Goal: Obtain resource: Obtain resource

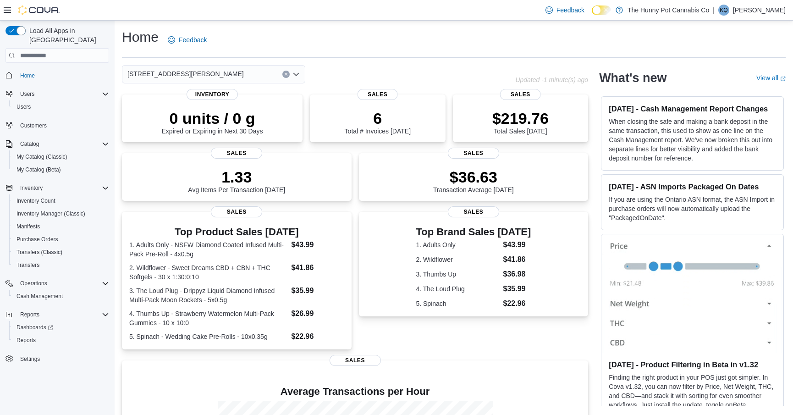
scroll to position [140, 0]
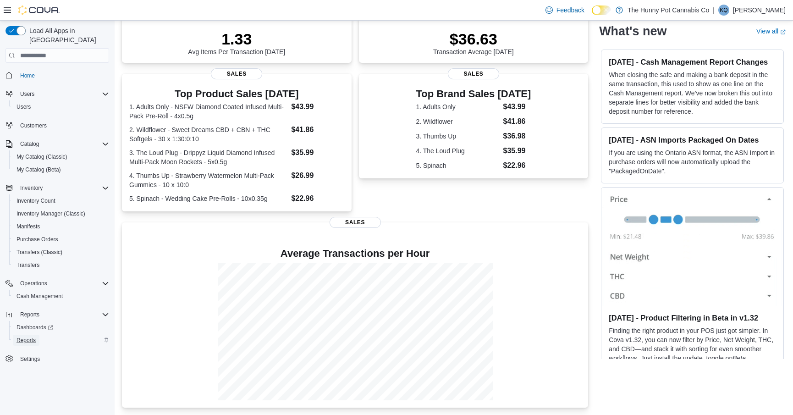
click at [24, 337] on span "Reports" at bounding box center [26, 340] width 19 height 7
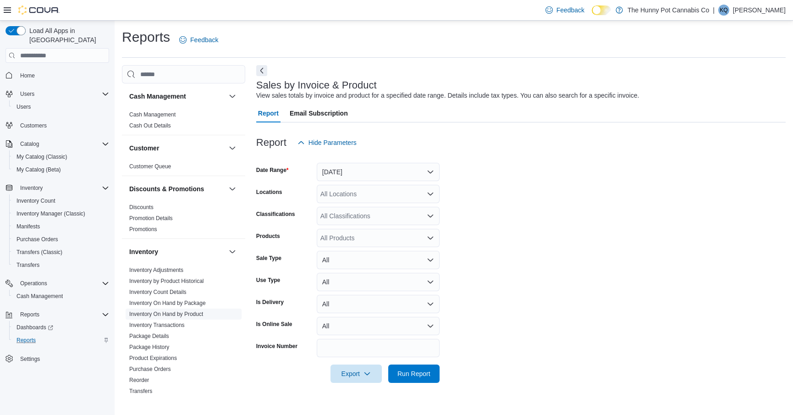
click at [174, 316] on link "Inventory On Hand by Product" at bounding box center [166, 314] width 74 height 6
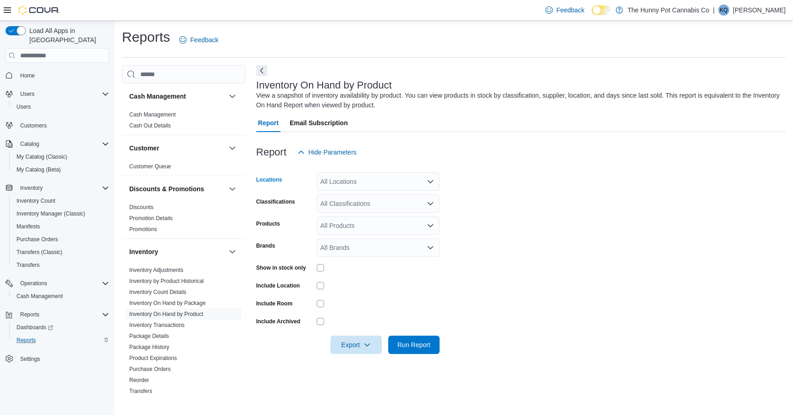
click at [340, 184] on div "All Locations" at bounding box center [378, 181] width 123 height 18
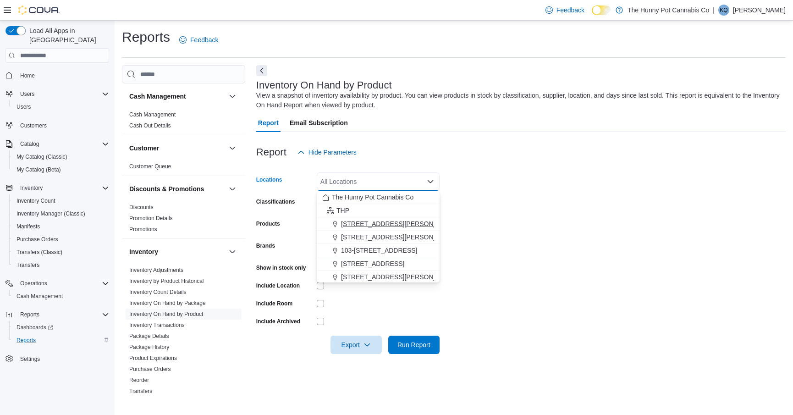
click at [351, 226] on span "[STREET_ADDRESS][PERSON_NAME]" at bounding box center [399, 223] width 116 height 9
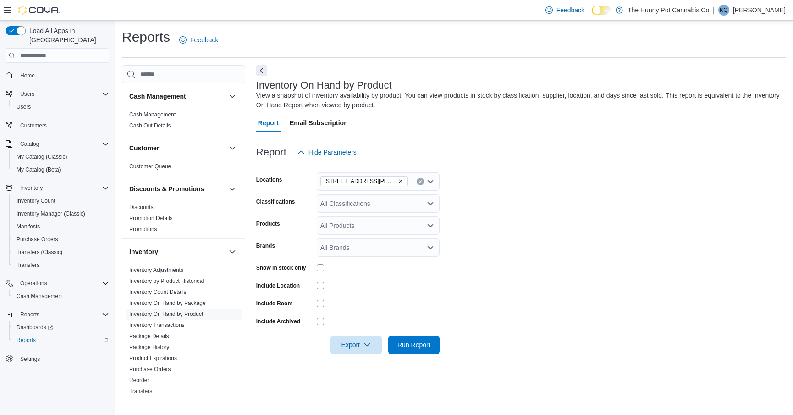
click at [500, 174] on form "Locations 100 [PERSON_NAME] Pkwy Classifications All Classifications Products A…" at bounding box center [521, 257] width 530 height 193
click at [315, 267] on div "Show in stock only" at bounding box center [347, 268] width 183 height 14
click at [357, 340] on span "Export" at bounding box center [356, 344] width 40 height 18
click at [369, 289] on span "Export to Excel" at bounding box center [356, 288] width 41 height 7
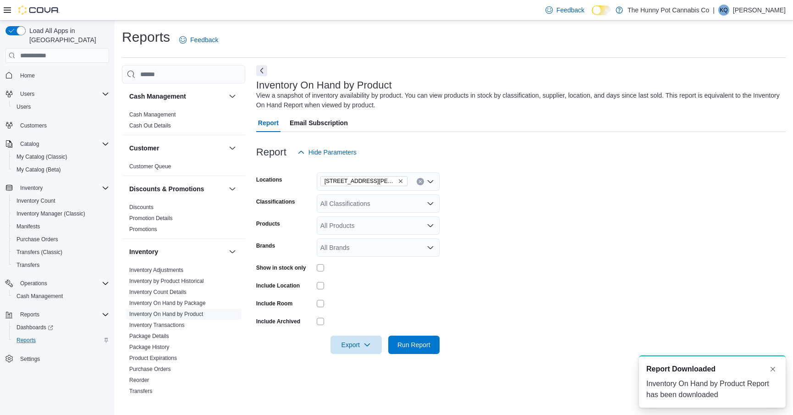
click at [419, 184] on button "Clear input" at bounding box center [420, 181] width 7 height 7
click at [358, 340] on span "Export" at bounding box center [356, 344] width 40 height 18
click at [355, 288] on span "Export to Excel" at bounding box center [356, 288] width 41 height 7
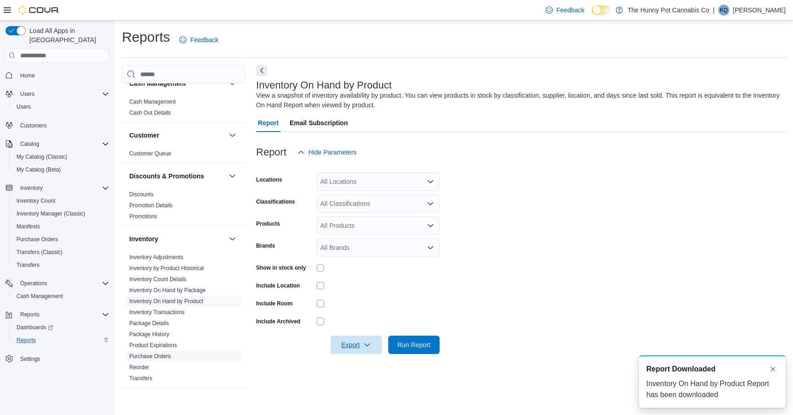
scroll to position [15, 0]
click at [172, 368] on span "Reorder" at bounding box center [184, 365] width 116 height 11
click at [140, 365] on link "Reorder" at bounding box center [139, 365] width 20 height 6
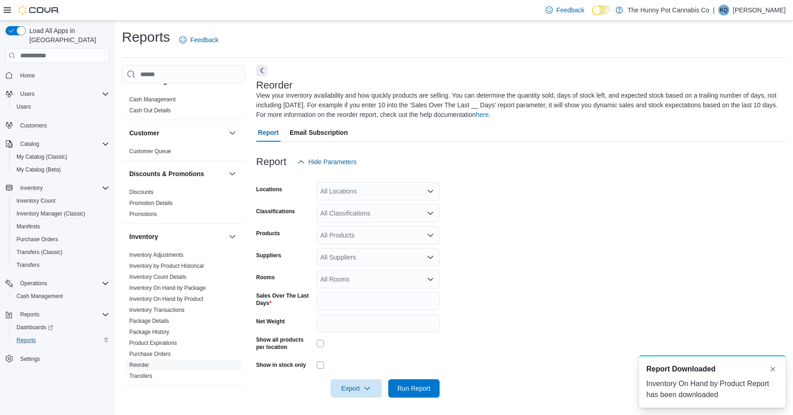
scroll to position [0, 0]
click at [370, 204] on div "All Classifications" at bounding box center [378, 213] width 123 height 18
click at [370, 191] on div "All Locations" at bounding box center [378, 191] width 123 height 18
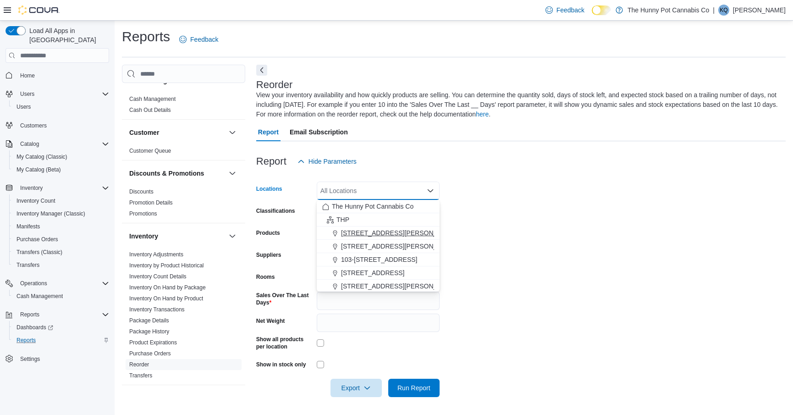
click at [365, 236] on span "[STREET_ADDRESS][PERSON_NAME]" at bounding box center [399, 232] width 116 height 9
click at [560, 201] on form "Locations [STREET_ADDRESS][PERSON_NAME] Combo box. Selected. [STREET_ADDRESS][P…" at bounding box center [521, 284] width 530 height 227
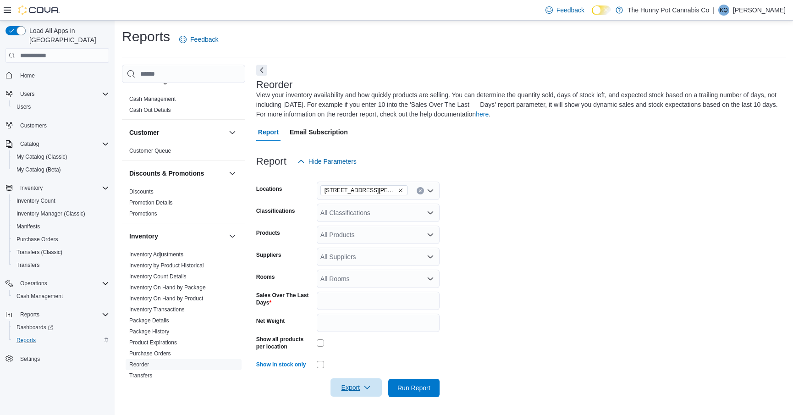
click at [344, 393] on span "Export" at bounding box center [356, 387] width 40 height 18
click at [347, 334] on span "Export to Excel" at bounding box center [356, 331] width 41 height 7
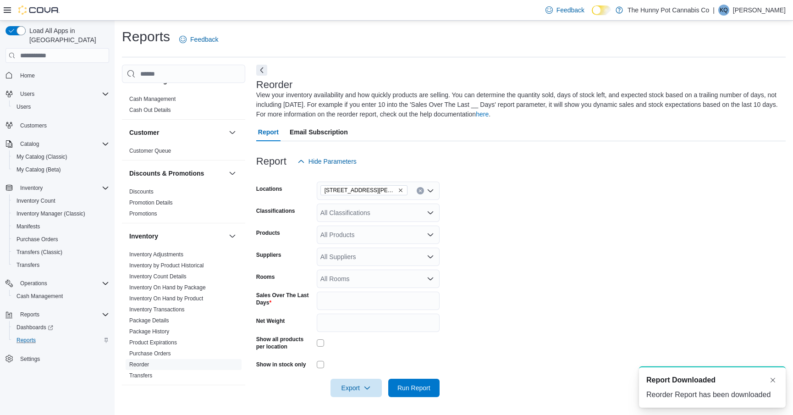
scroll to position [0, 0]
